Goal: Register for event/course

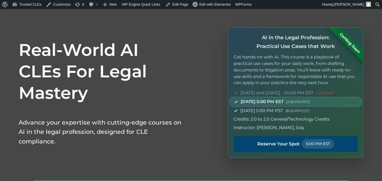
scroll to position [28, 0]
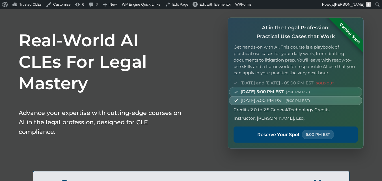
click at [299, 98] on span "[DATE] 5:00 PM PST (8:00 PM EST)" at bounding box center [275, 100] width 69 height 7
